Goal: Task Accomplishment & Management: Complete application form

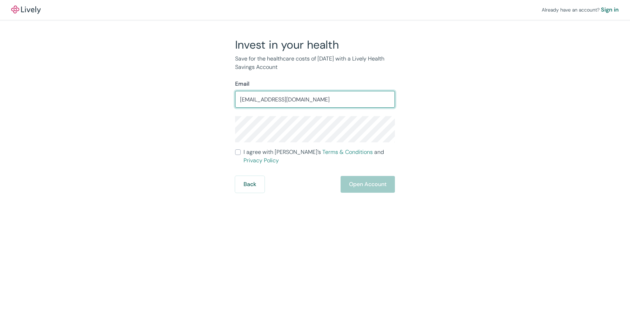
type input "grace.cuchilla@gmail.com"
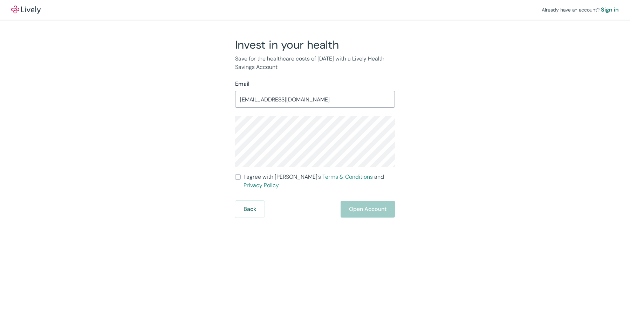
click at [265, 175] on span "I agree with Lively’s Terms & Conditions and Privacy Policy" at bounding box center [318, 181] width 151 height 17
click at [241, 175] on input "I agree with Lively’s Terms & Conditions and Privacy Policy" at bounding box center [238, 177] width 6 height 6
checkbox input "true"
click at [366, 204] on button "Open Account" at bounding box center [367, 209] width 54 height 17
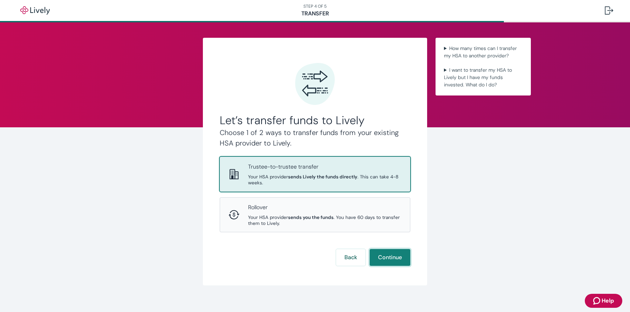
click at [384, 259] on button "Continue" at bounding box center [389, 257] width 41 height 17
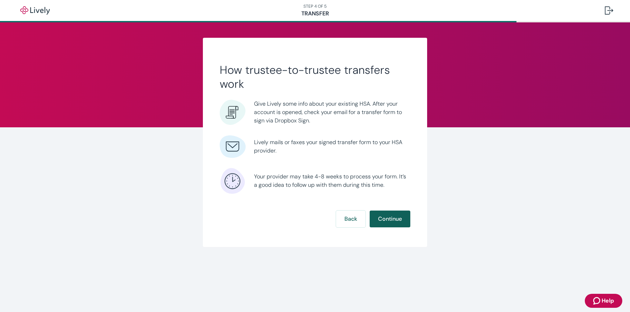
click at [384, 217] on button "Continue" at bounding box center [389, 219] width 41 height 17
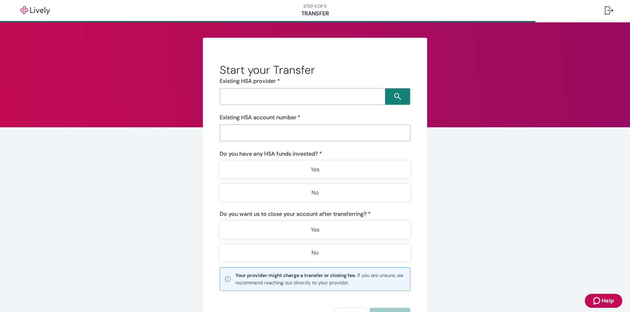
scroll to position [66, 0]
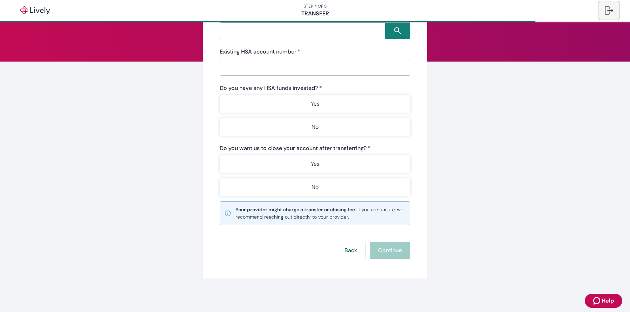
click at [603, 10] on button at bounding box center [609, 10] width 20 height 17
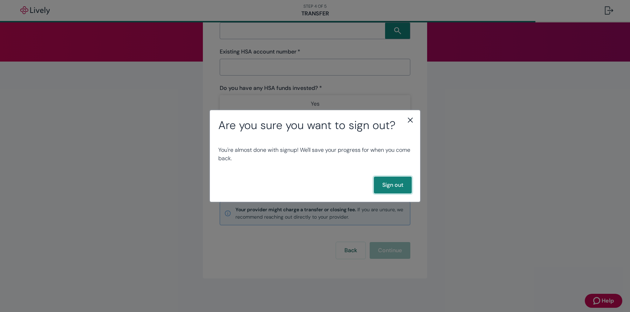
drag, startPoint x: 400, startPoint y: 192, endPoint x: 432, endPoint y: 120, distance: 79.0
click at [433, 123] on div "Are you sure you want to sign out? You're almost done with signup! We'll save y…" at bounding box center [315, 156] width 630 height 312
click at [412, 122] on icon "close" at bounding box center [410, 120] width 5 height 5
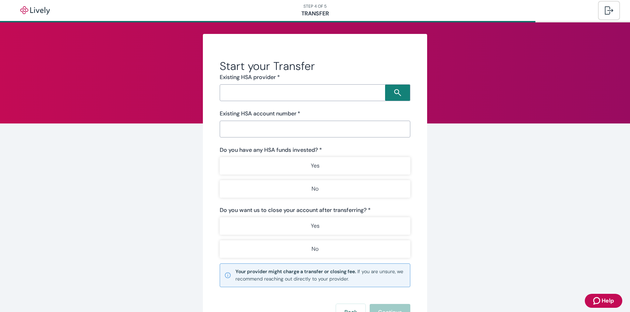
scroll to position [0, 0]
